Goal: Transaction & Acquisition: Purchase product/service

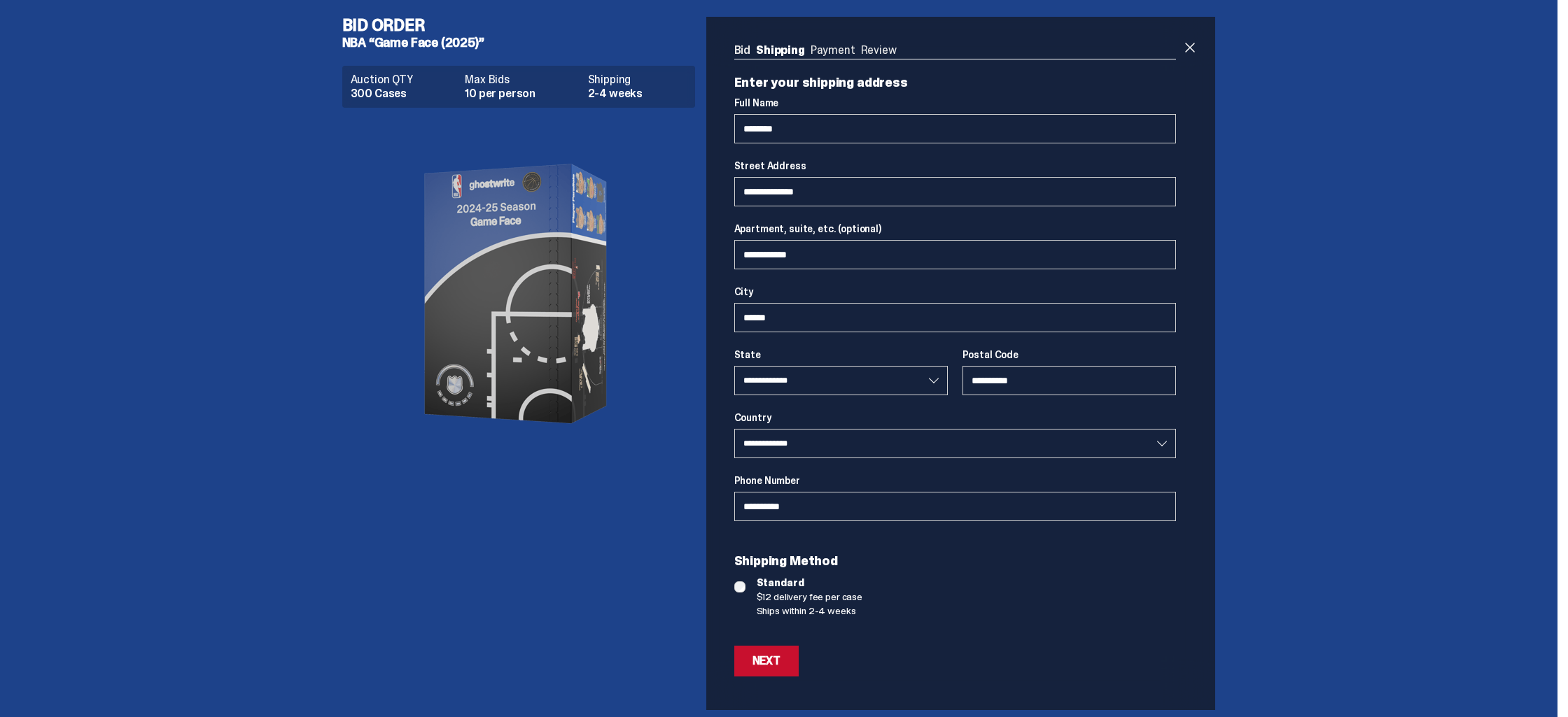
click at [401, 227] on img at bounding box center [518, 293] width 280 height 349
click at [746, 50] on link "Bid" at bounding box center [742, 50] width 17 height 15
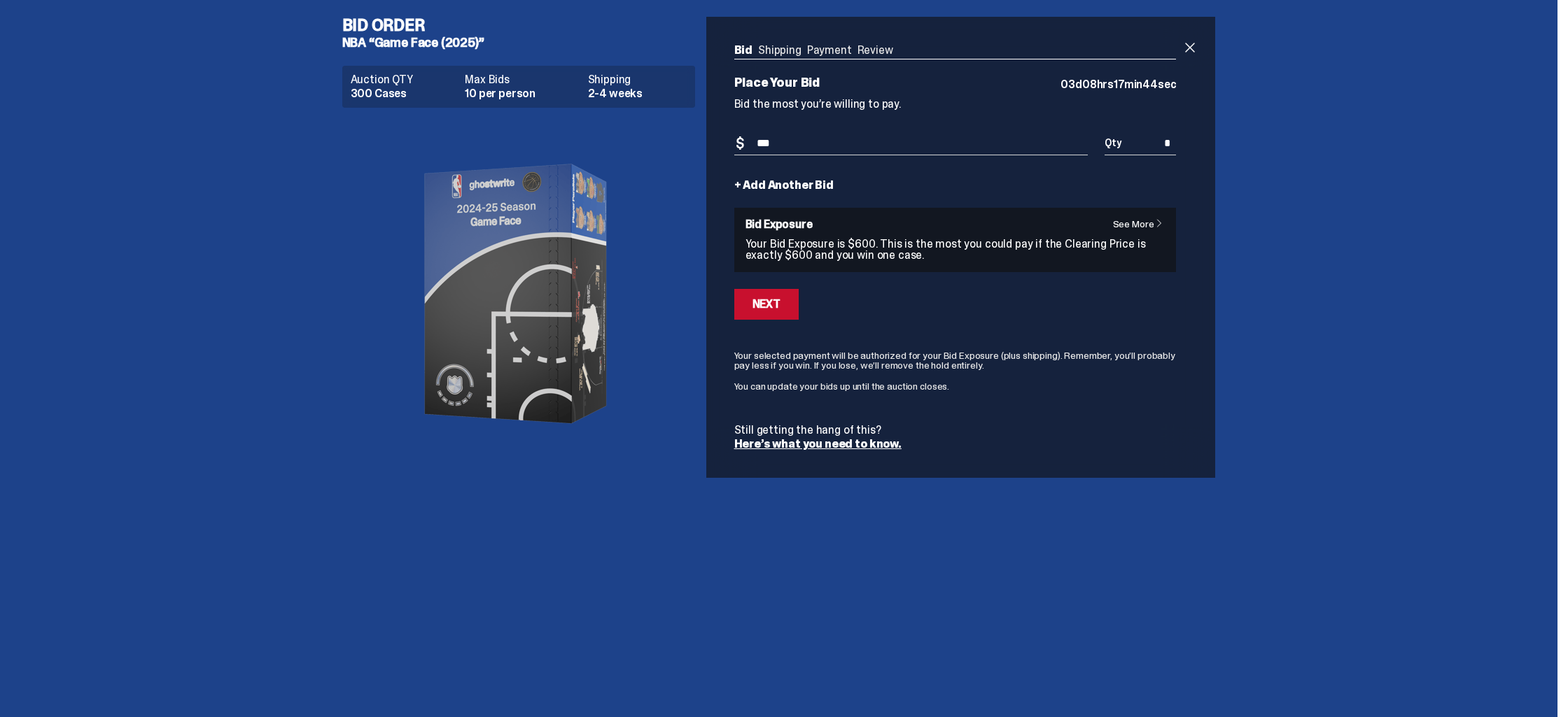
click at [495, 299] on img at bounding box center [518, 293] width 280 height 349
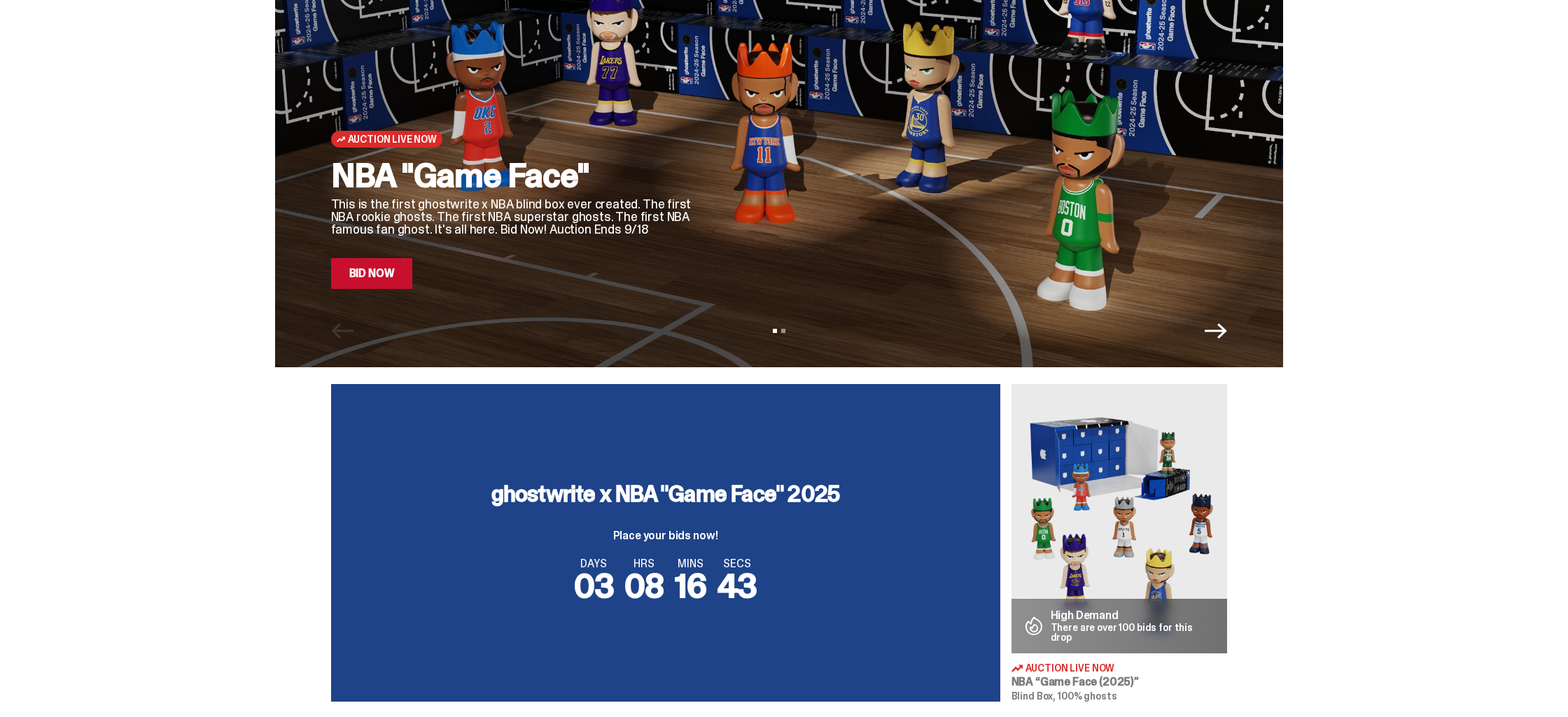
scroll to position [153, 0]
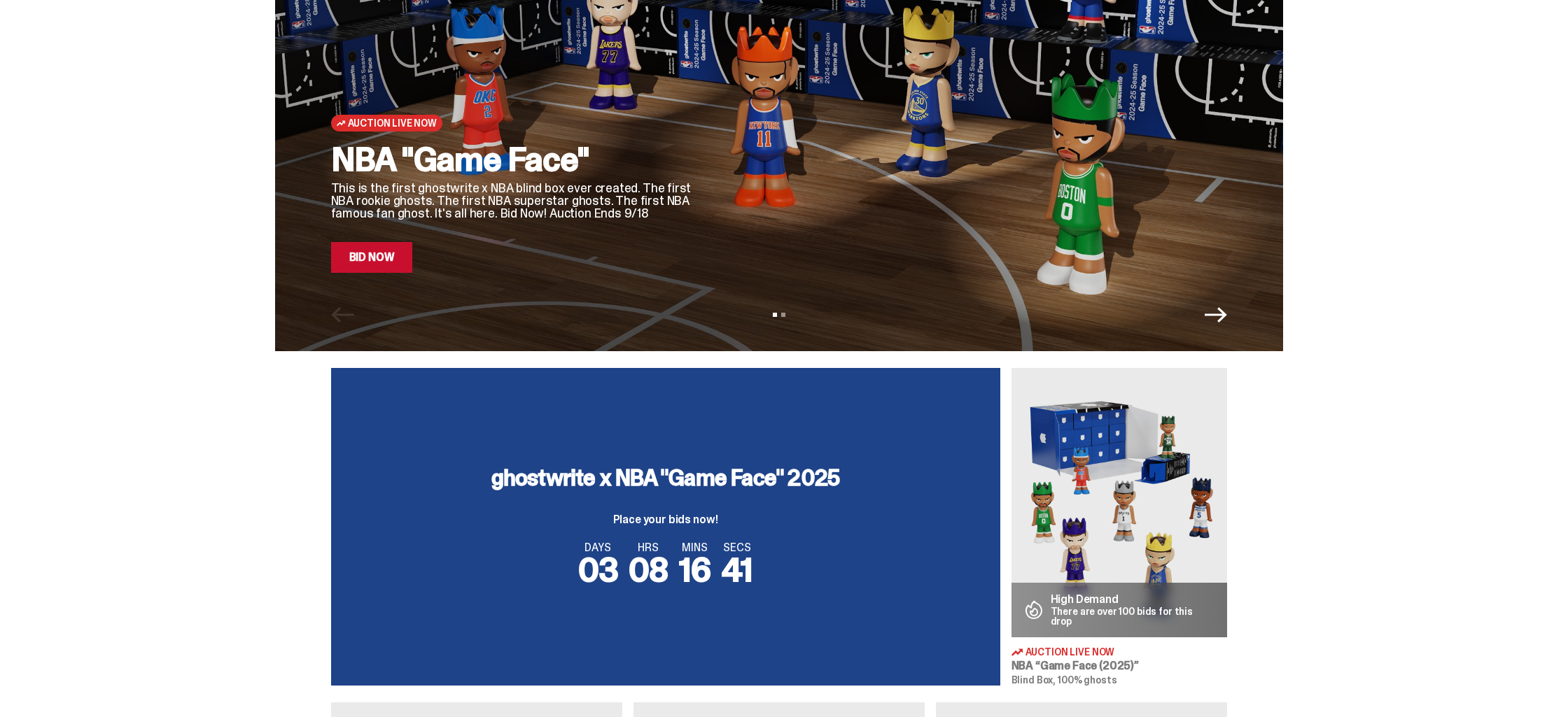
click at [917, 273] on div "Auction Live Now NBA "Game Face" This is the first ghostwrite x NBA blind box e…" at bounding box center [779, 99] width 1008 height 504
click at [1089, 258] on div at bounding box center [972, 82] width 509 height 382
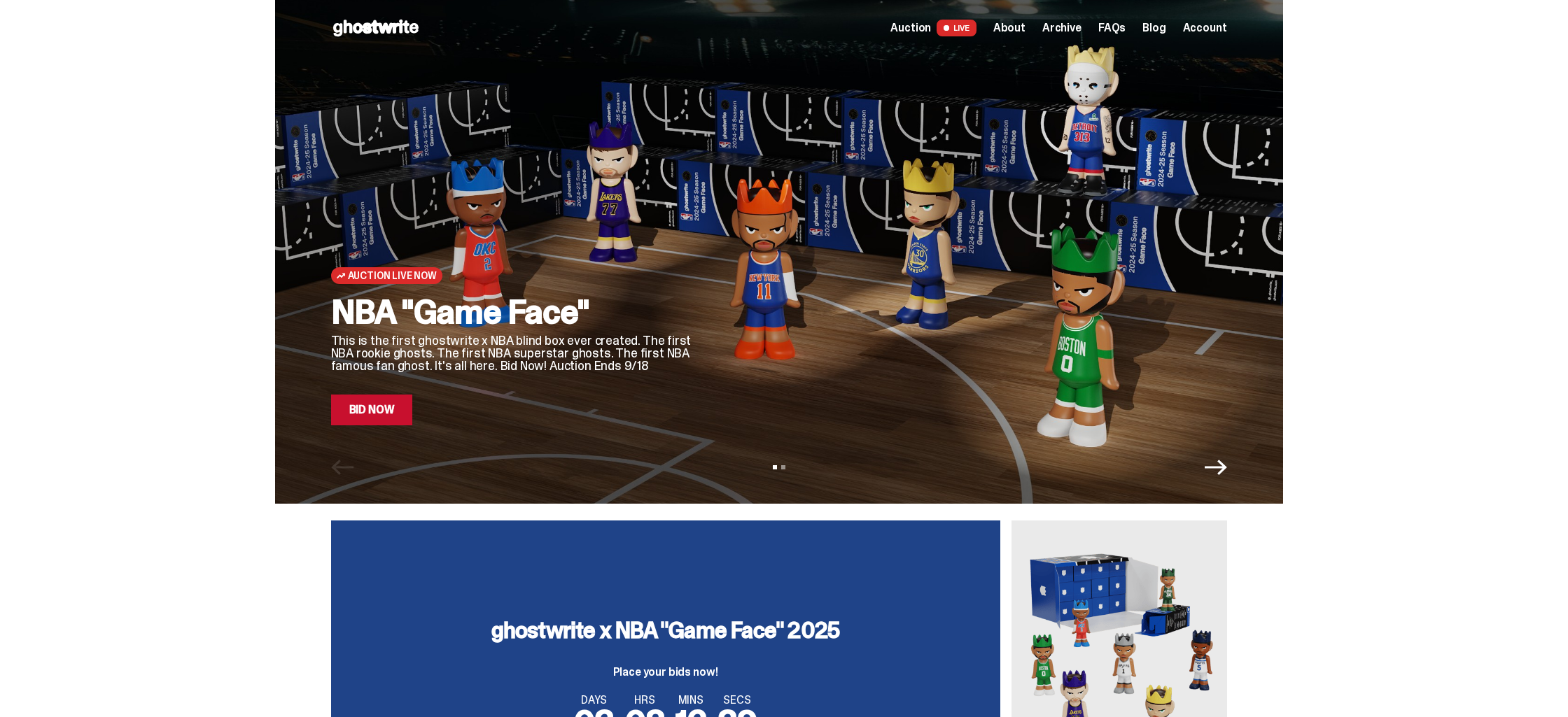
click at [1103, 276] on div at bounding box center [972, 234] width 509 height 382
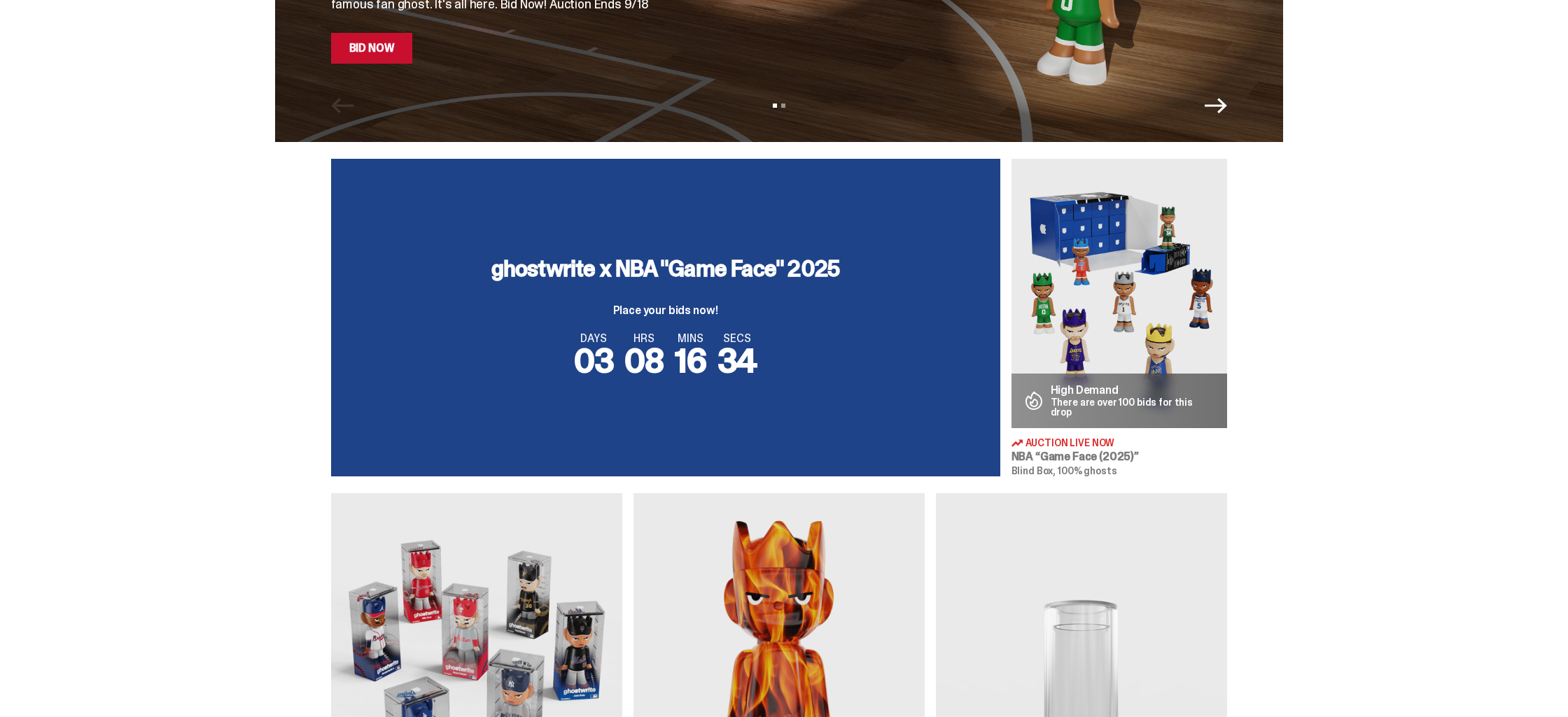
scroll to position [347, 0]
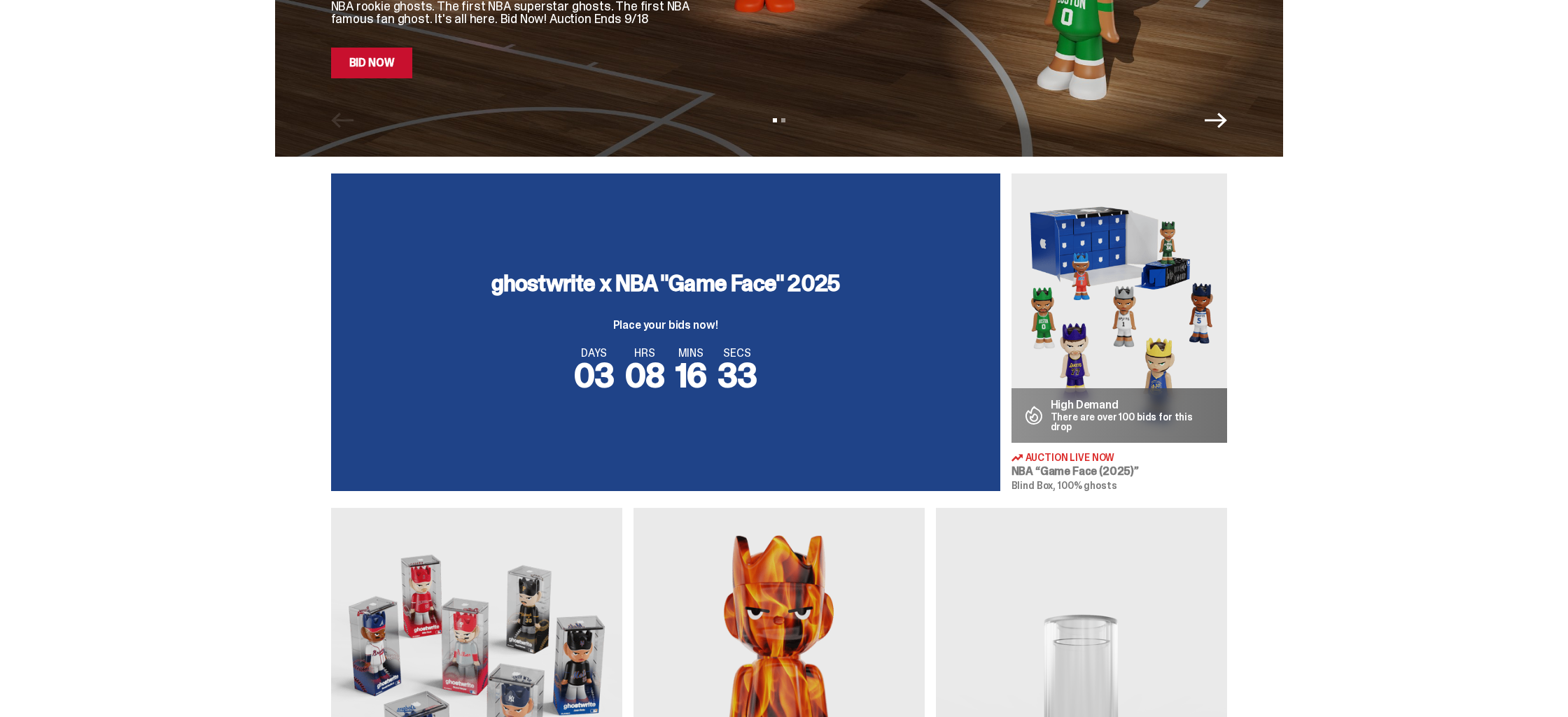
click at [811, 317] on div "ghostwrite x NBA "Game Face" 2025 Place your bids now!" at bounding box center [665, 301] width 349 height 59
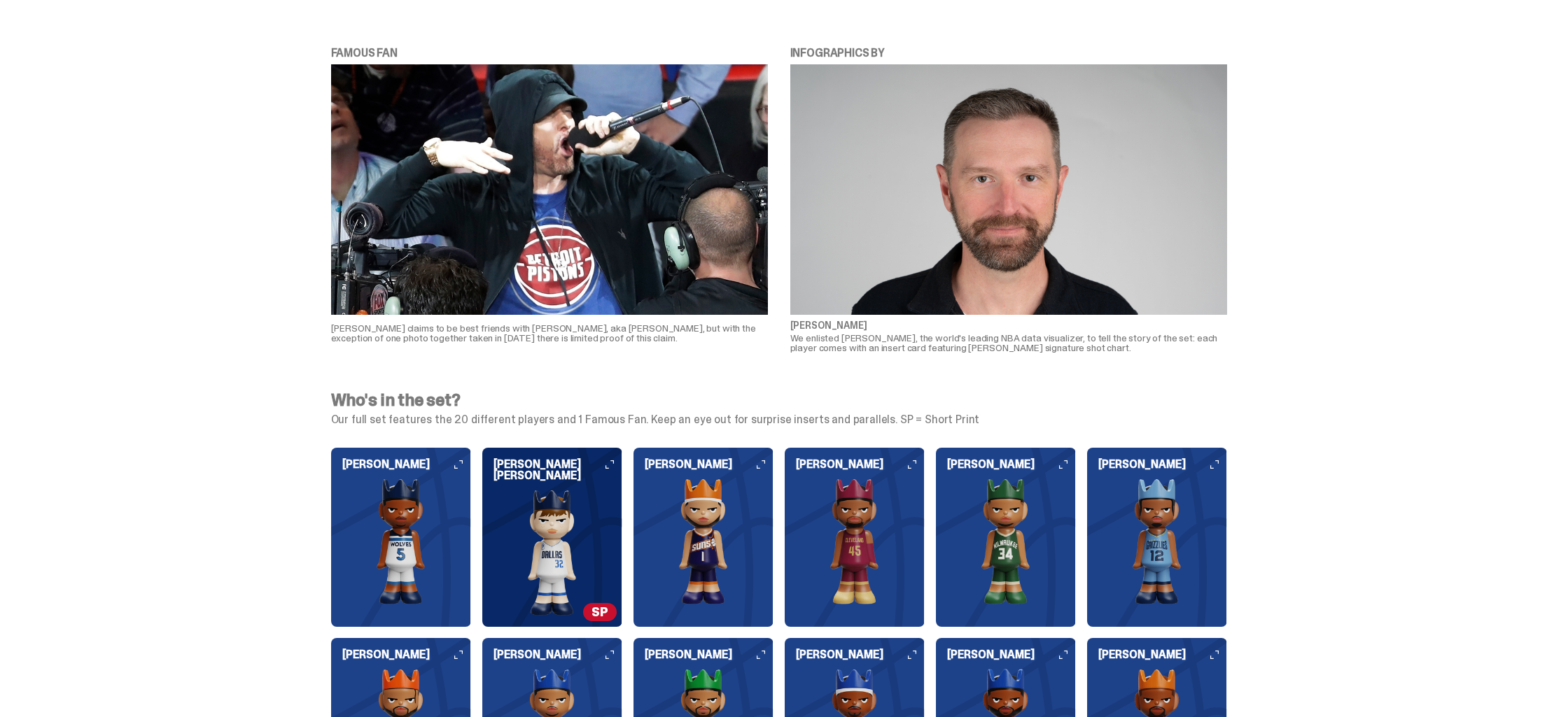
scroll to position [1314, 0]
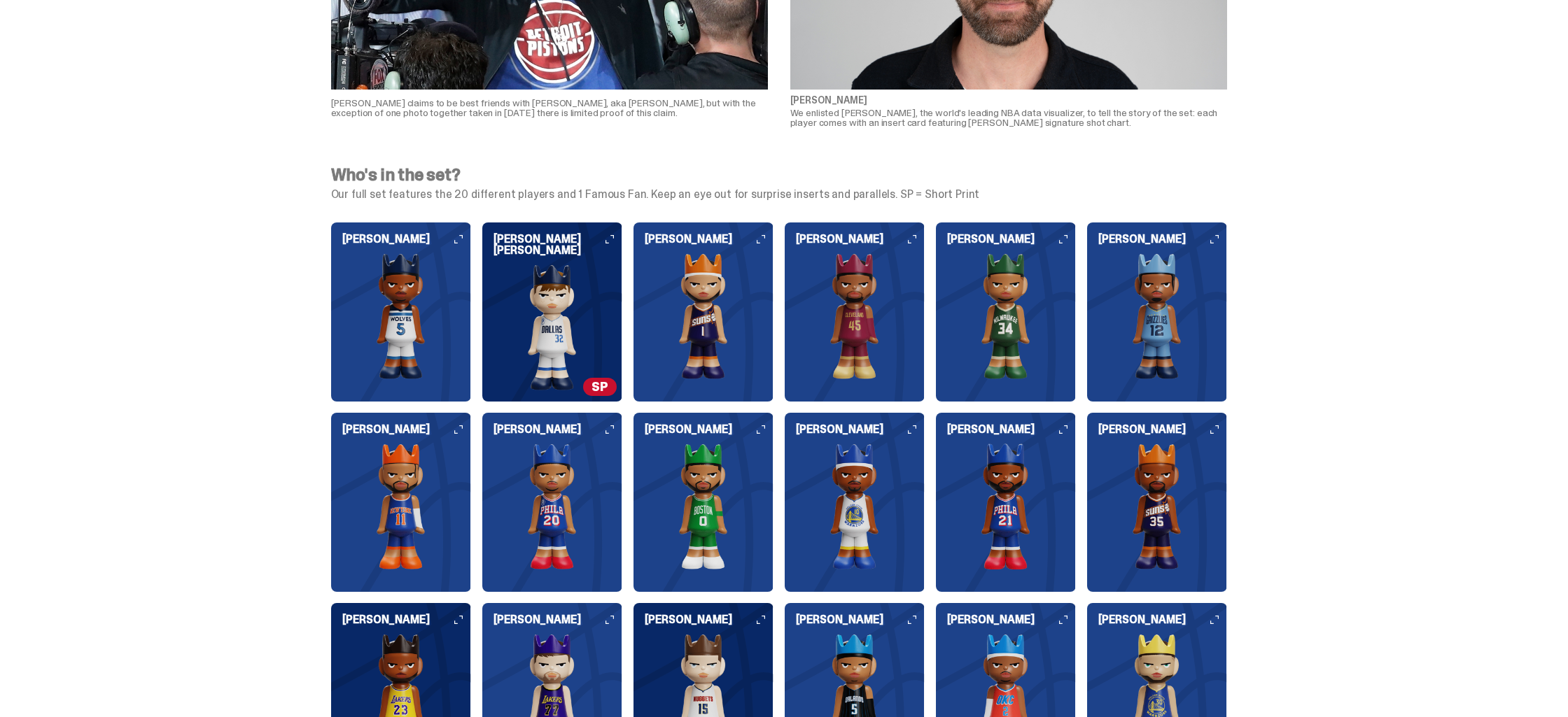
click at [460, 245] on div "Anthony Edwards" at bounding box center [400, 306] width 140 height 145
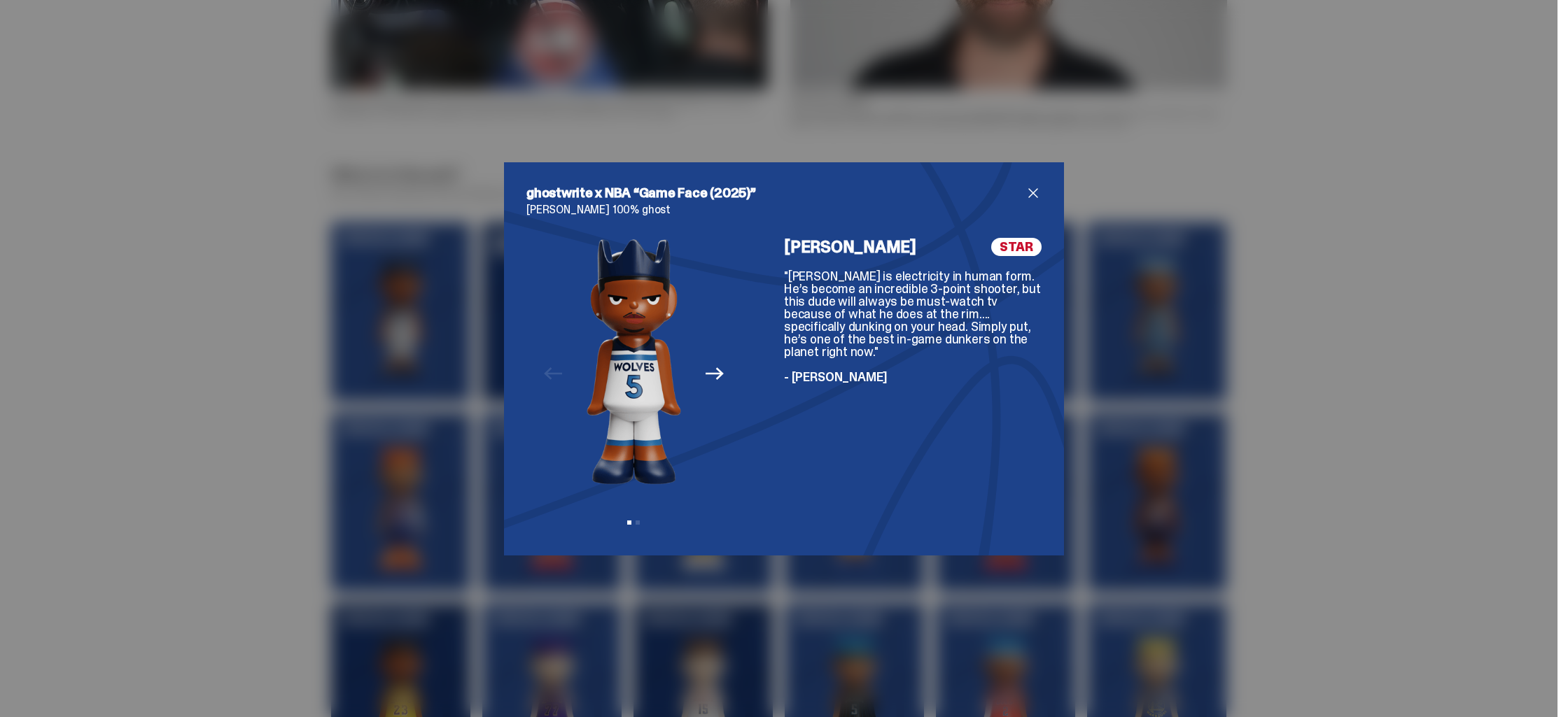
click at [1203, 305] on div "ghostwrite x NBA “Game Face (2025)” Anthony Edwards 100% ghost Previous Next Vi…" at bounding box center [784, 358] width 1568 height 717
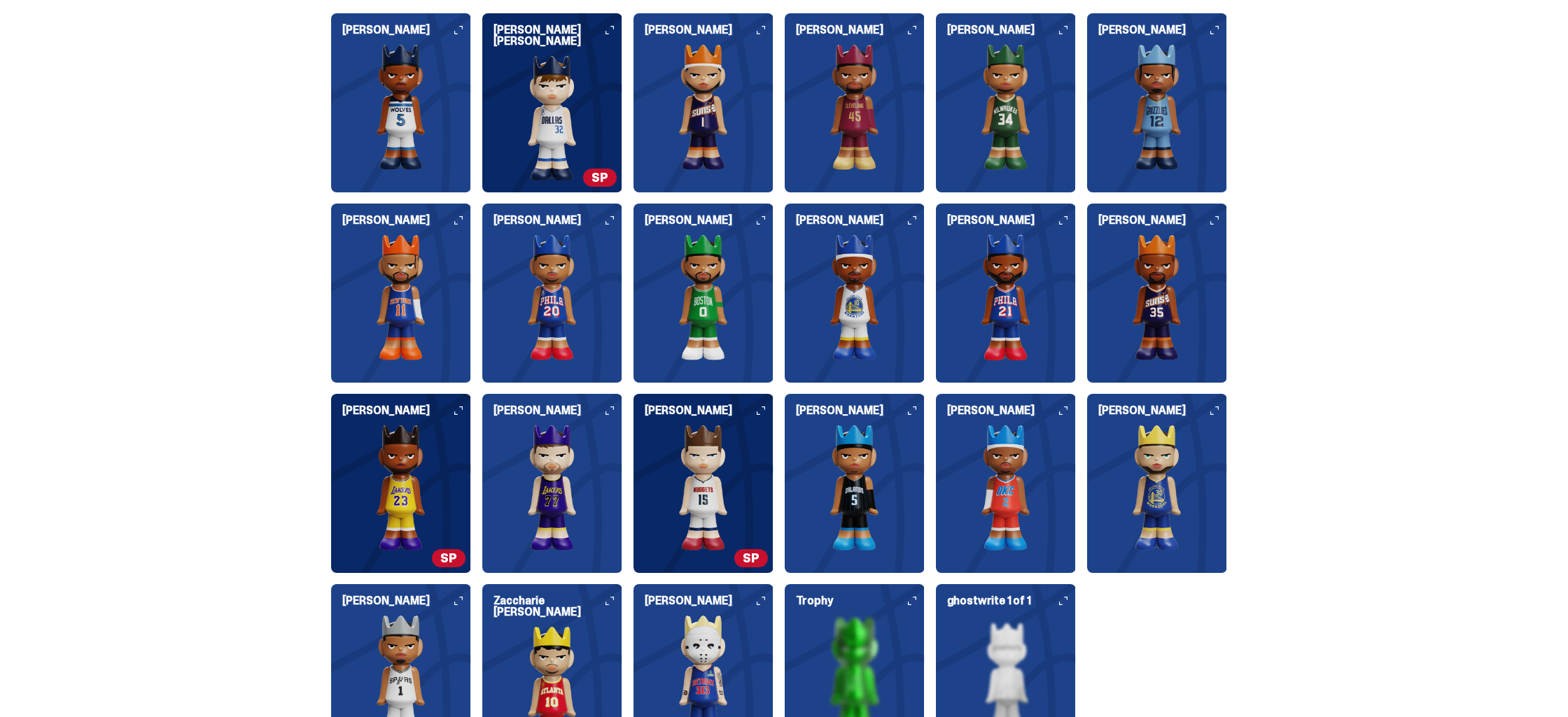
scroll to position [1636, 0]
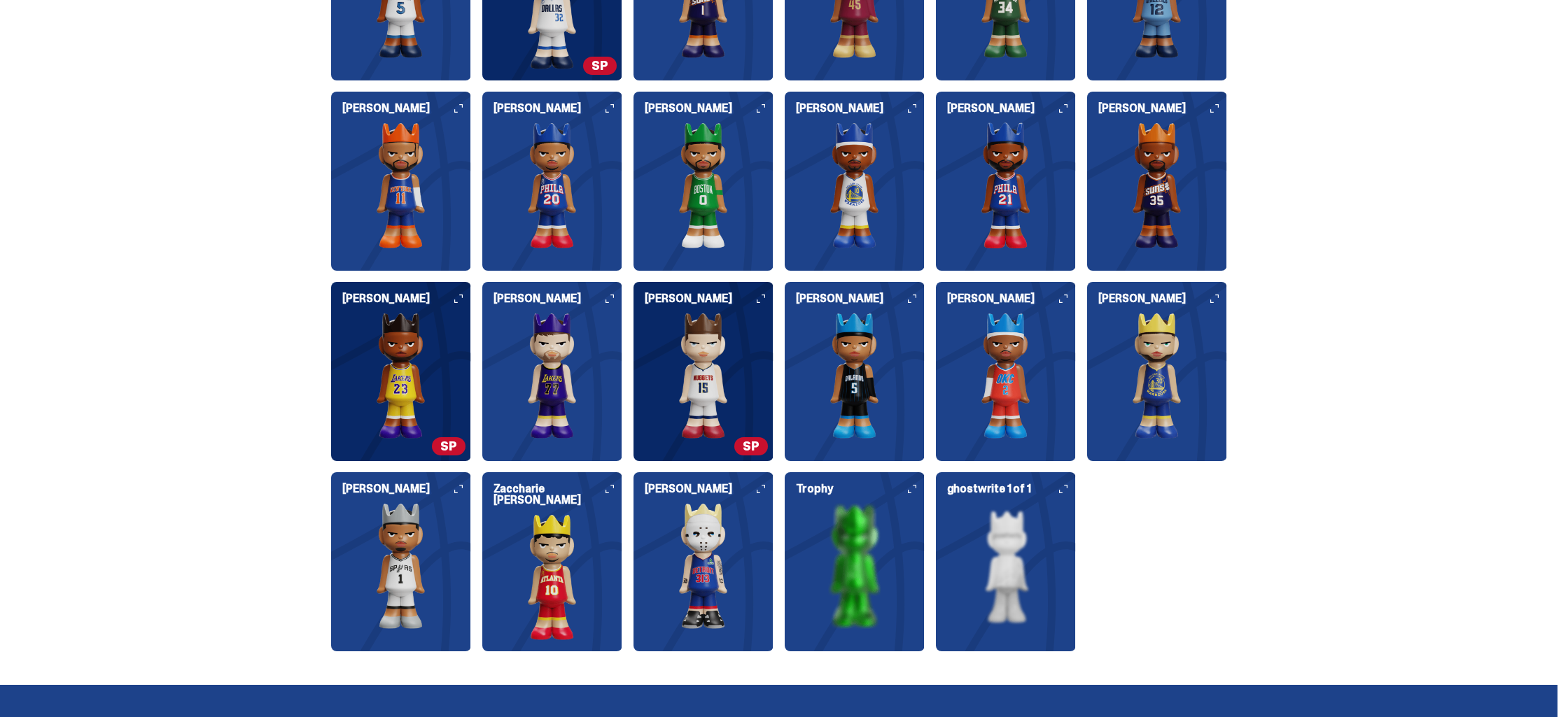
click at [1067, 491] on icon at bounding box center [1063, 489] width 8 height 8
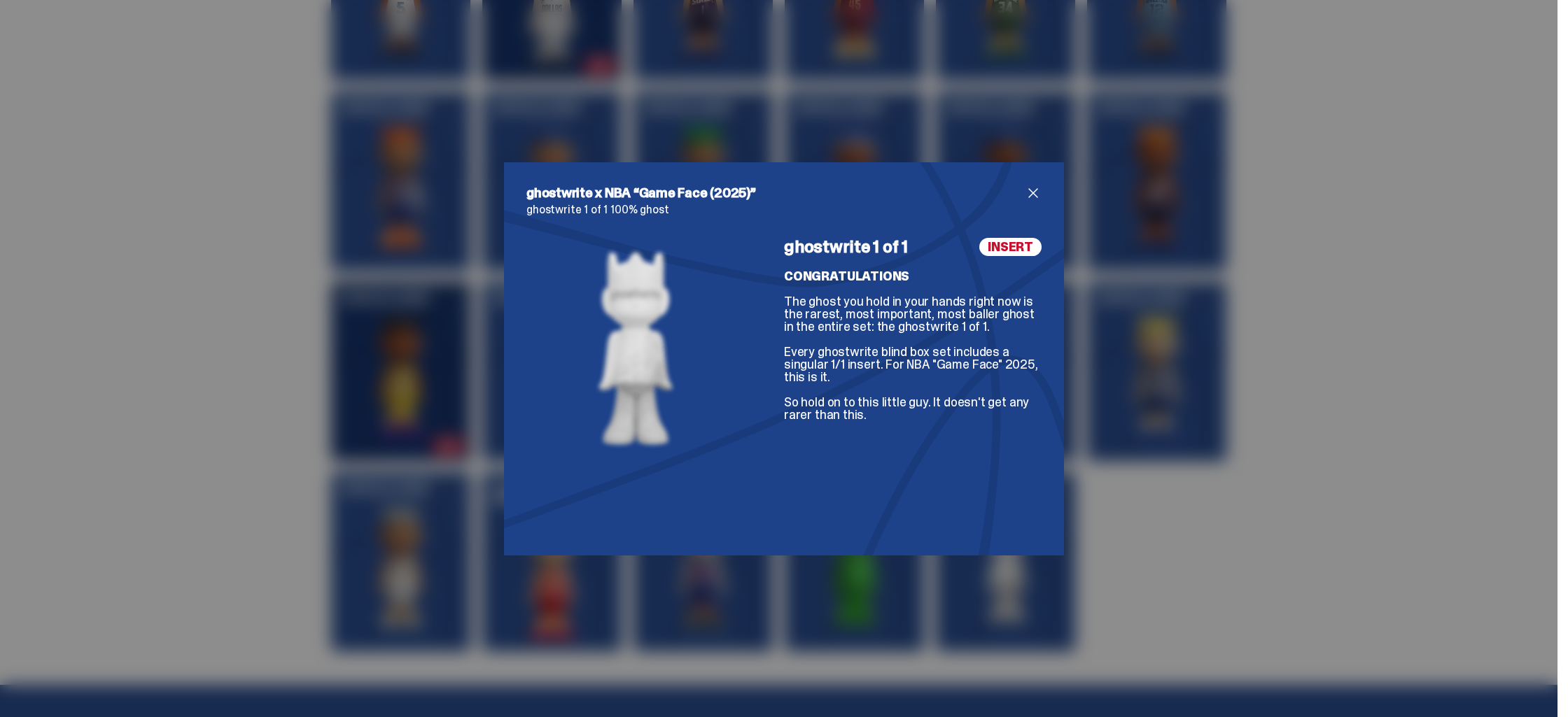
click at [1020, 249] on span "INSERT" at bounding box center [1010, 247] width 62 height 18
click at [1251, 332] on div "ghostwrite x NBA “Game Face (2025)” ghostwrite 1 of 1 100% ghost ghostwrite 1 o…" at bounding box center [784, 358] width 1568 height 717
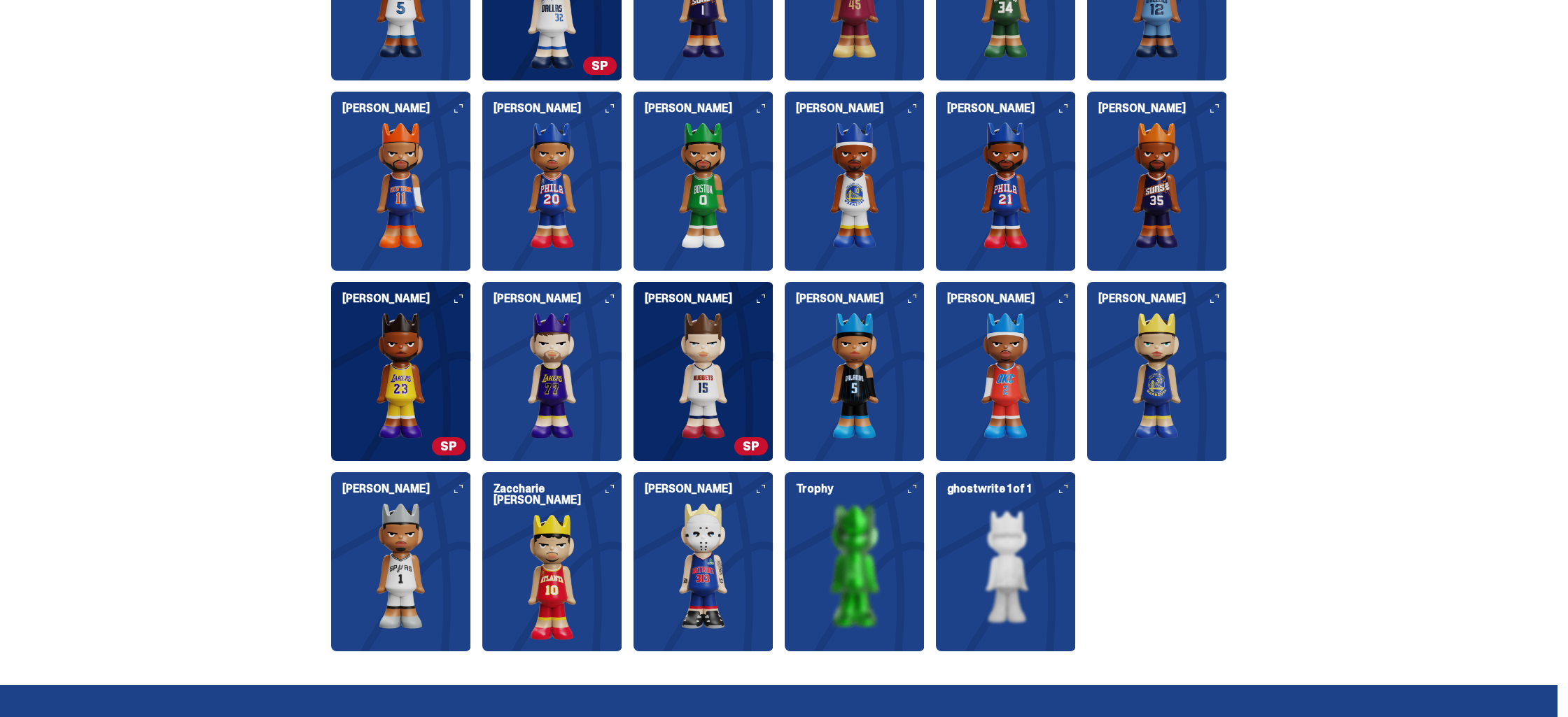
click at [786, 486] on div "Anthony Edwards Cooper Flagg SP Devin Booker Donovan Mitchell Giannis Antetokou…" at bounding box center [779, 277] width 896 height 750
click at [765, 488] on icon at bounding box center [760, 489] width 8 height 8
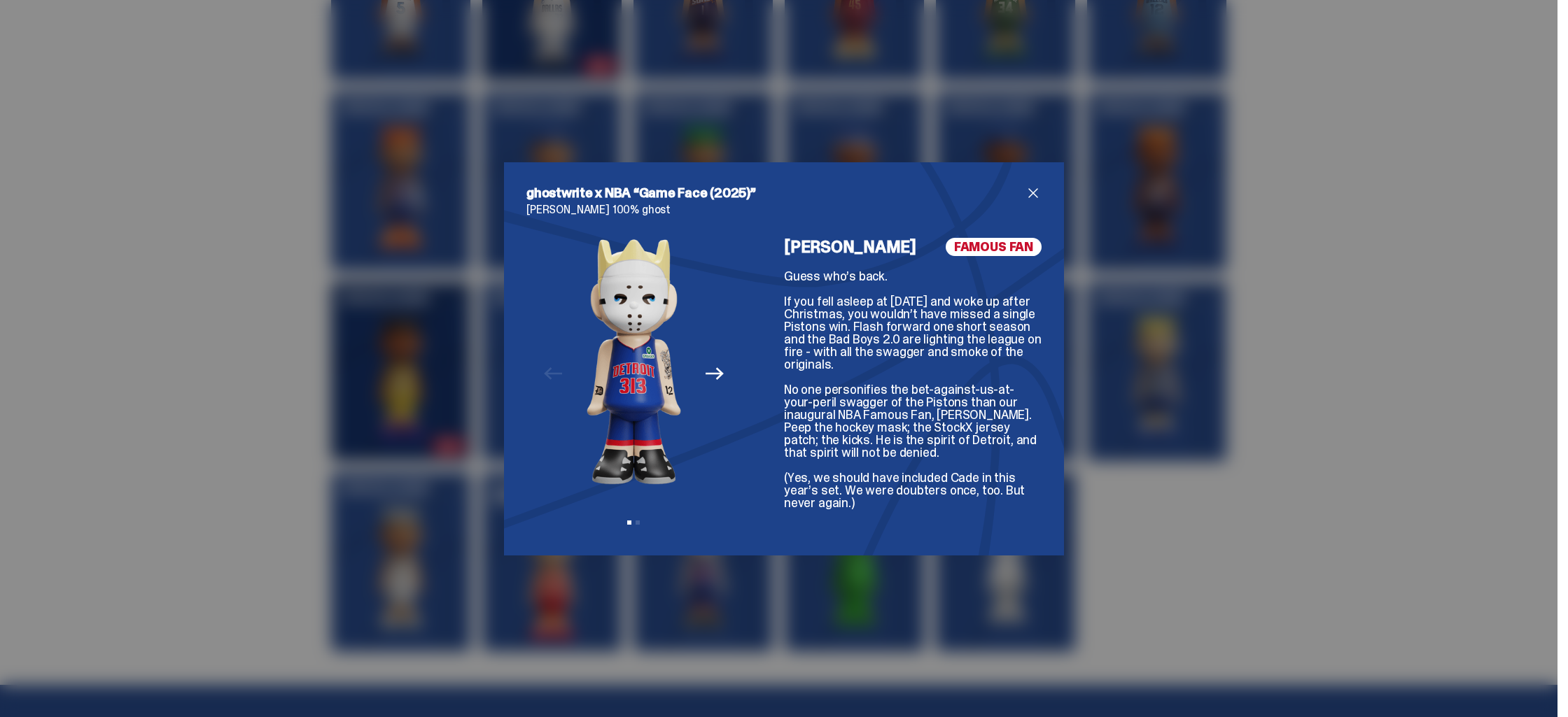
click at [1256, 458] on div "ghostwrite x NBA “Game Face (2025)” Eminem 100% ghost Previous Next View slide …" at bounding box center [784, 358] width 1568 height 717
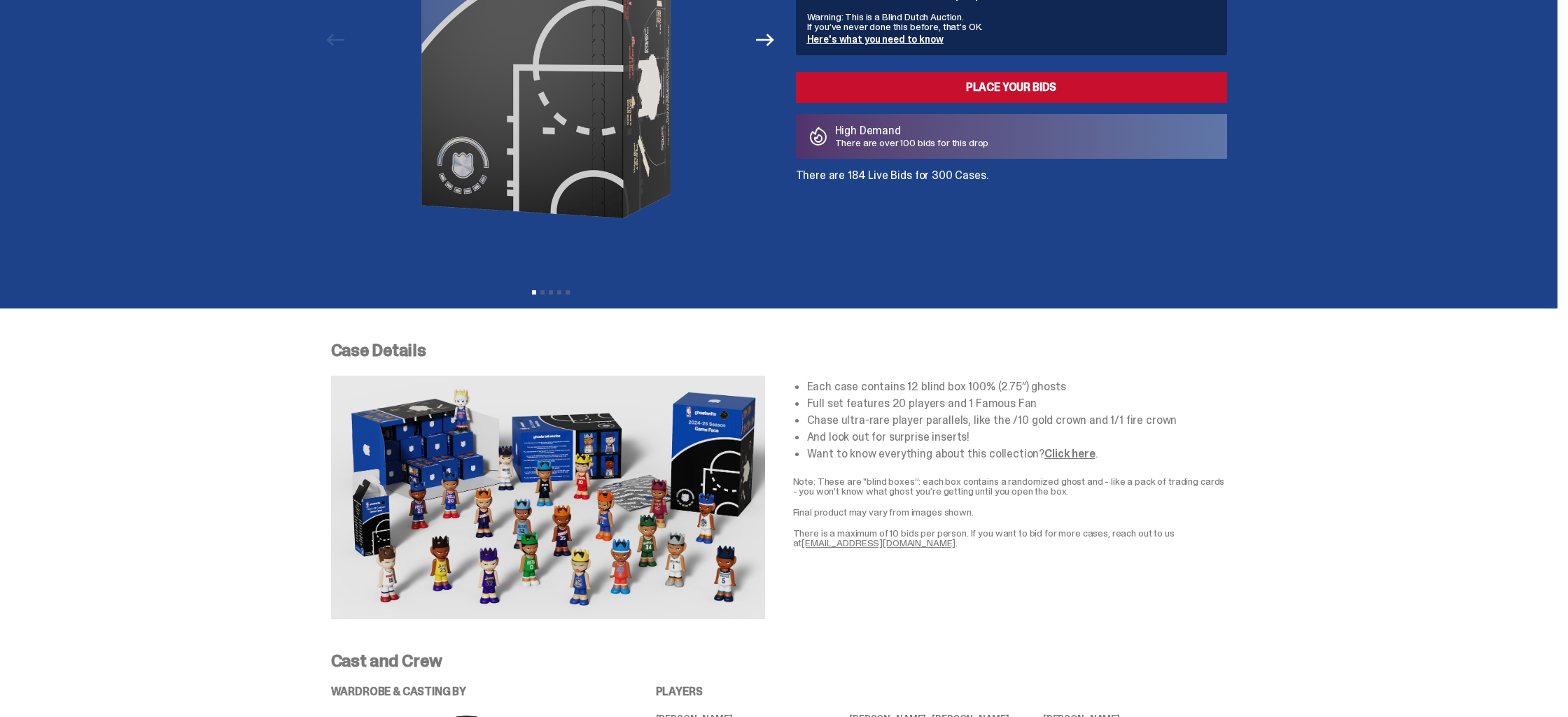
scroll to position [258, 0]
click at [607, 467] on img at bounding box center [547, 496] width 434 height 244
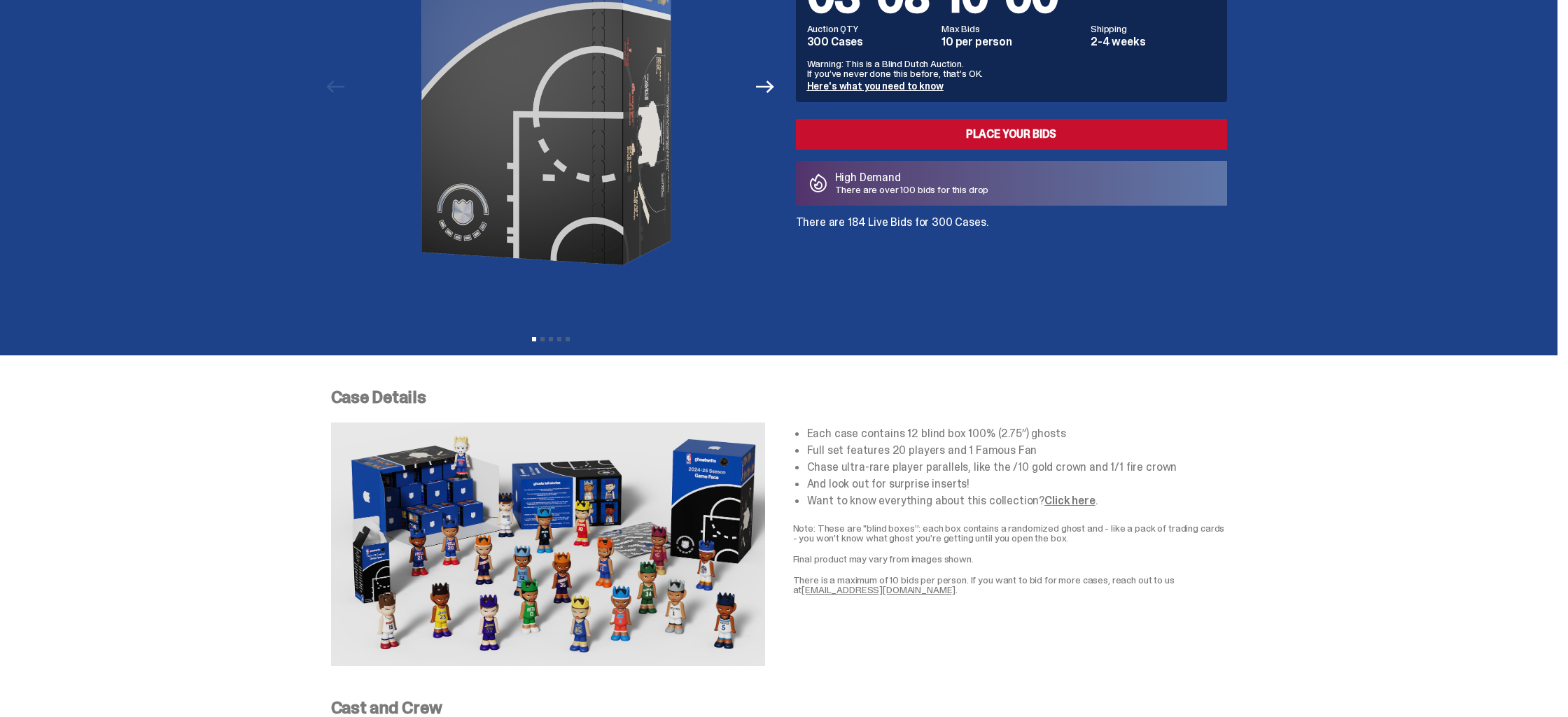
scroll to position [0, 0]
